Goal: Task Accomplishment & Management: Manage account settings

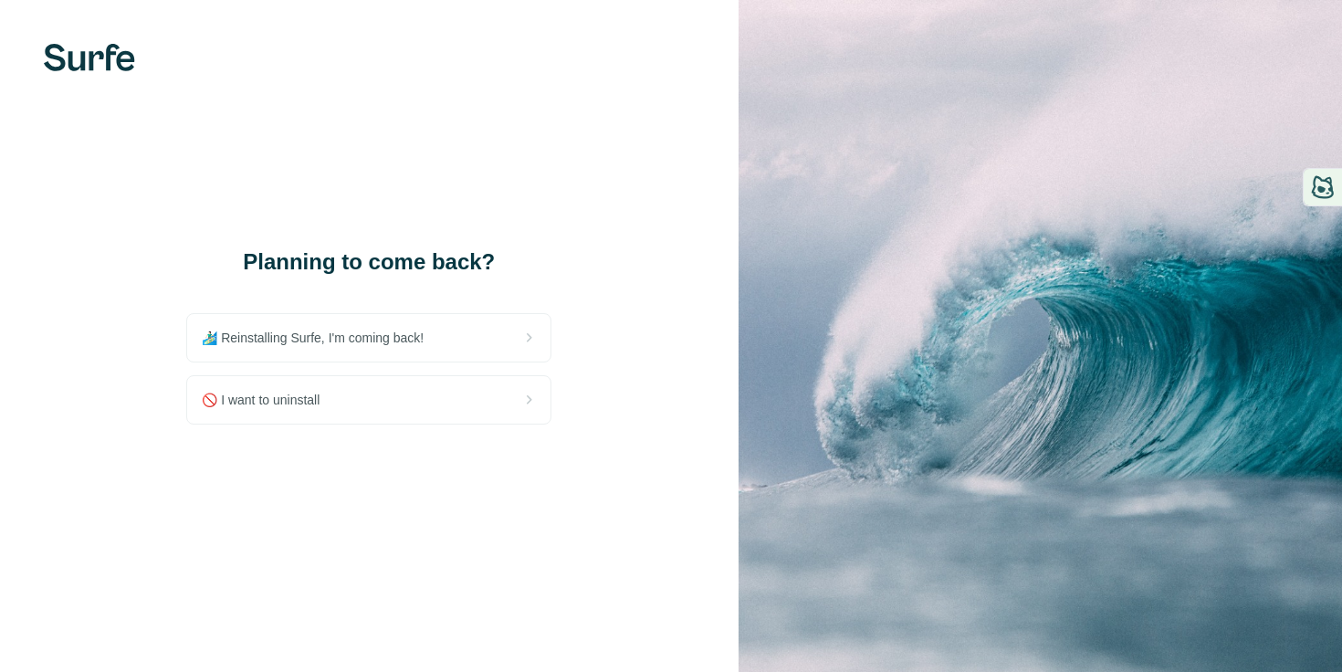
click at [369, 394] on div "🚫 I want to uninstall" at bounding box center [368, 399] width 363 height 47
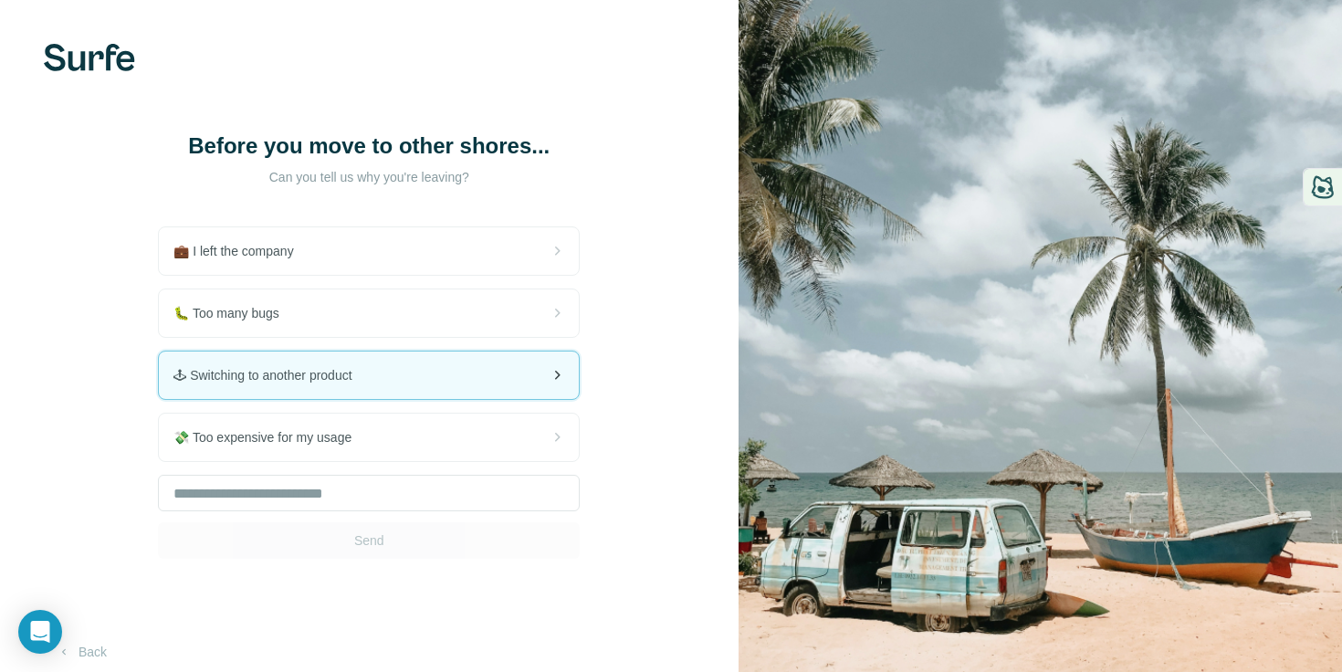
click at [366, 392] on div "🕹 Switching to another product" at bounding box center [369, 374] width 420 height 47
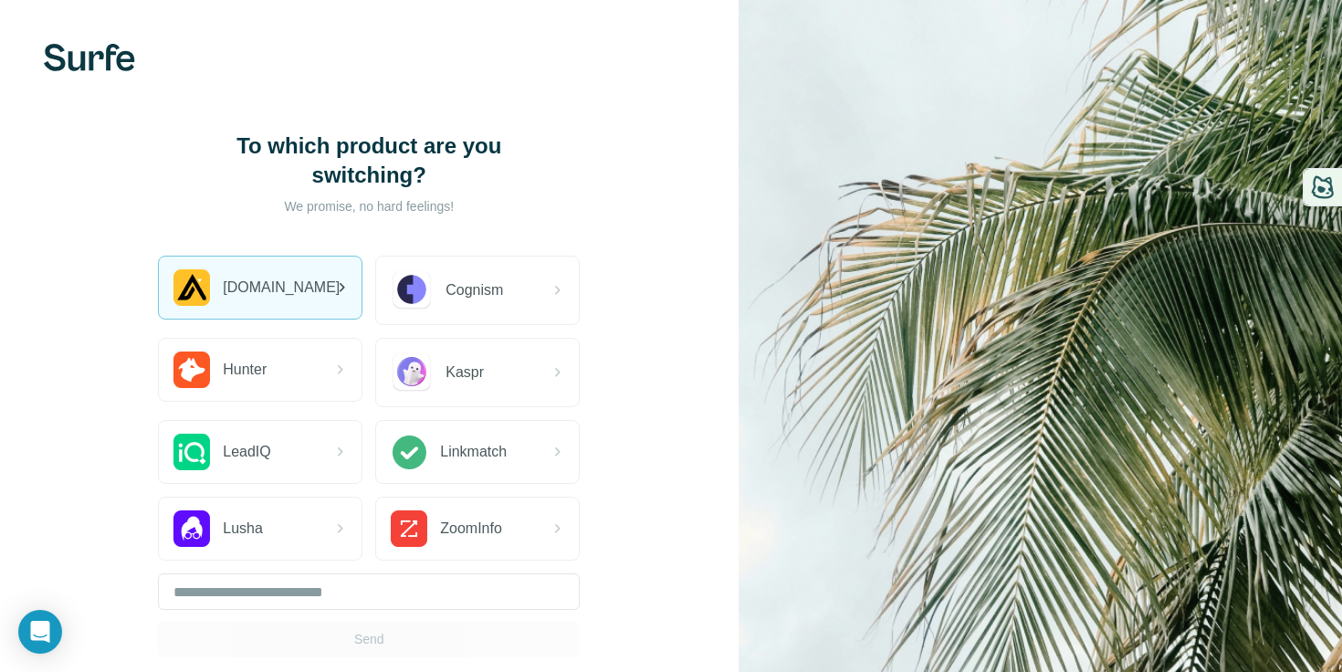
click at [307, 319] on div "[DOMAIN_NAME]" at bounding box center [260, 288] width 204 height 64
